Goal: Navigation & Orientation: Go to known website

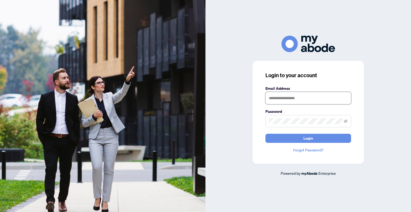
click at [332, 99] on input "text" at bounding box center [308, 98] width 86 height 12
type input "**********"
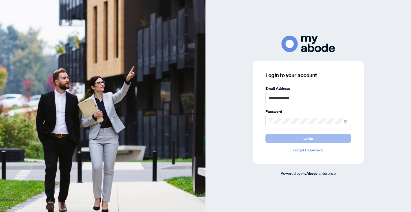
click at [332, 141] on button "Login" at bounding box center [308, 138] width 86 height 9
